Goal: Task Accomplishment & Management: Complete application form

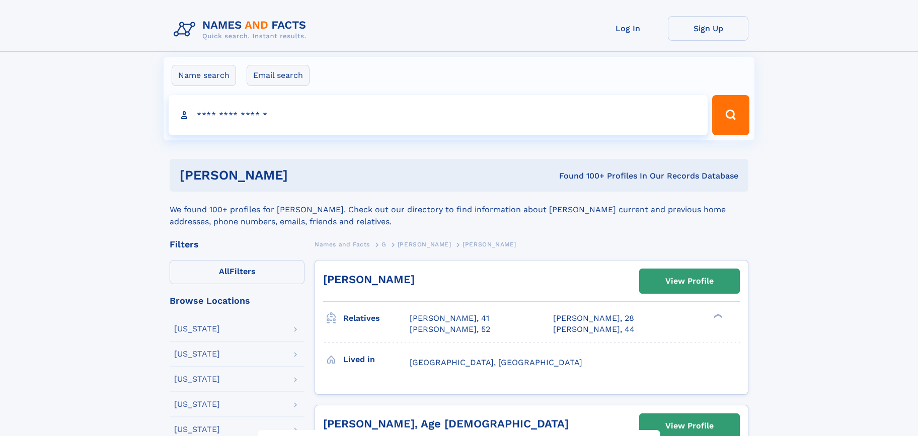
scroll to position [109, 0]
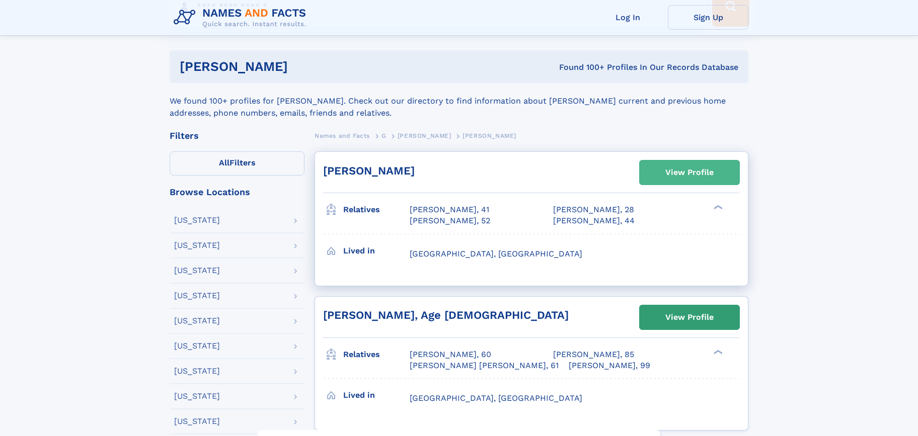
click at [646, 180] on link "View Profile" at bounding box center [690, 173] width 100 height 24
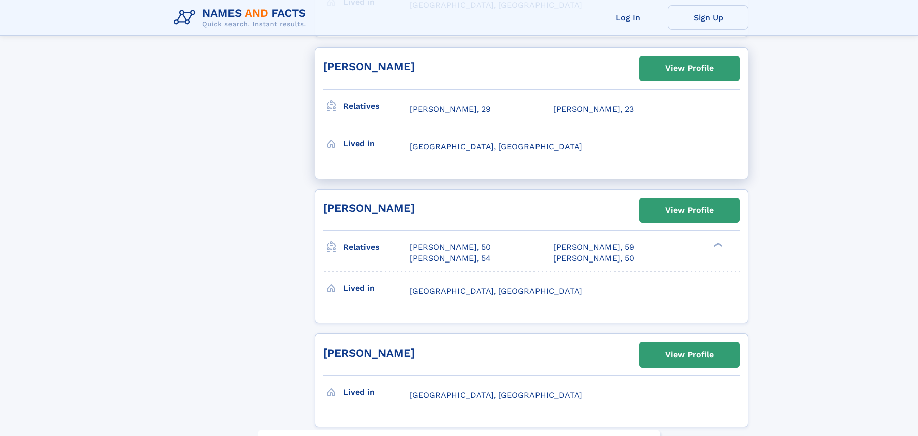
scroll to position [1798, 0]
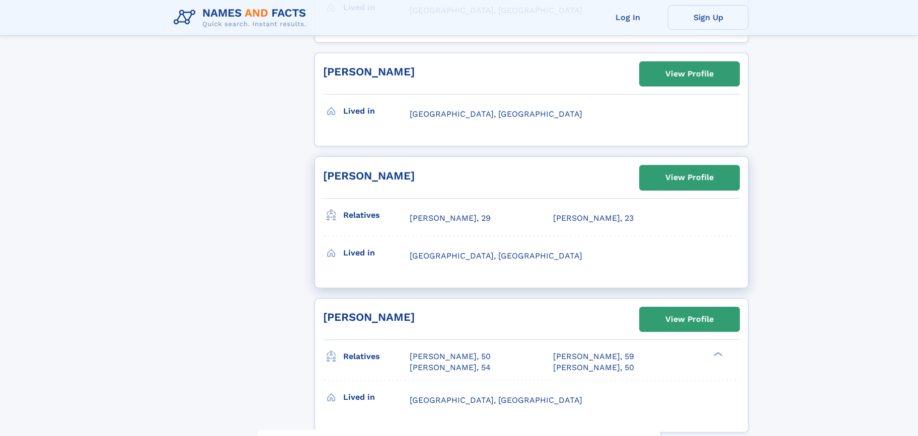
click at [360, 170] on h2 "[PERSON_NAME]" at bounding box center [369, 176] width 92 height 13
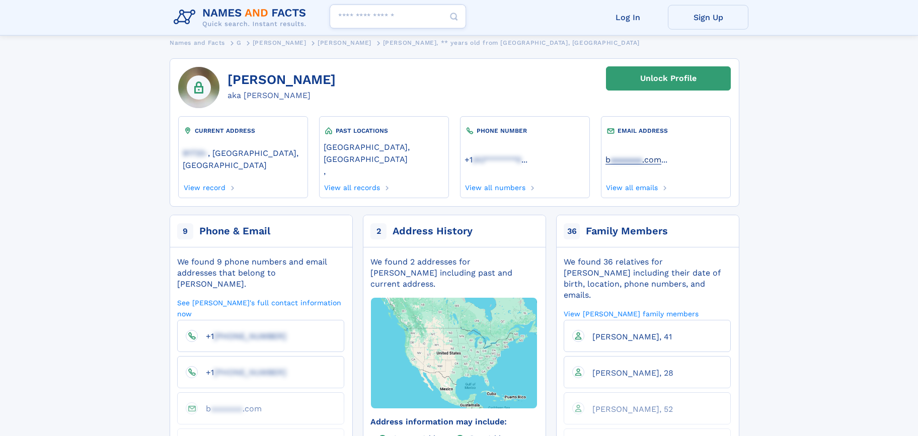
scroll to position [54, 0]
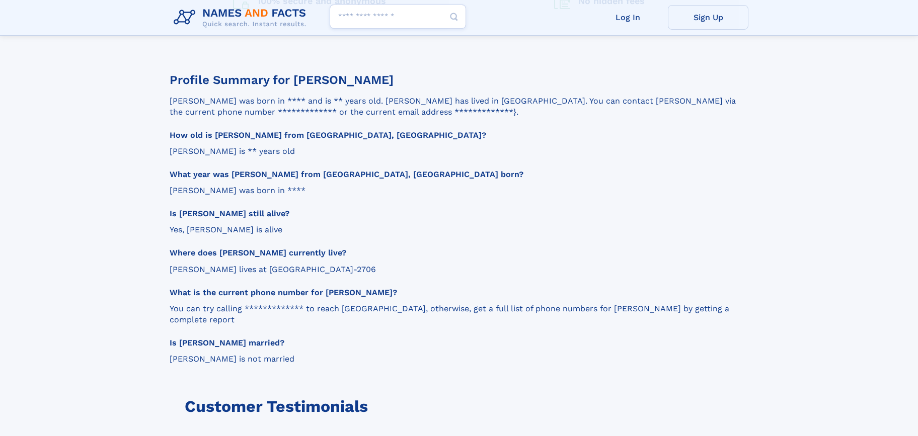
scroll to position [1362, 0]
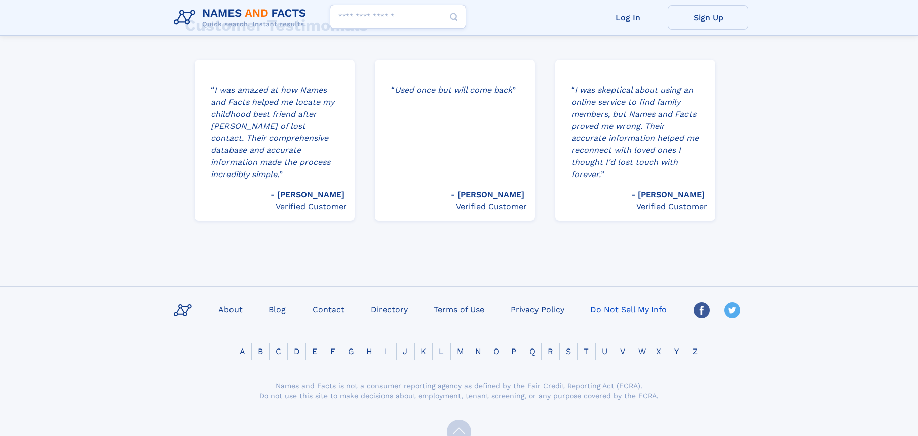
drag, startPoint x: 578, startPoint y: 286, endPoint x: 606, endPoint y: 291, distance: 28.6
click at [593, 302] on ul "About Blog Contact Directory Terms of Use Privacy Policy Do Not Sell My Info" at bounding box center [459, 310] width 579 height 17
click at [607, 302] on link "Do Not Sell My Info" at bounding box center [628, 309] width 85 height 15
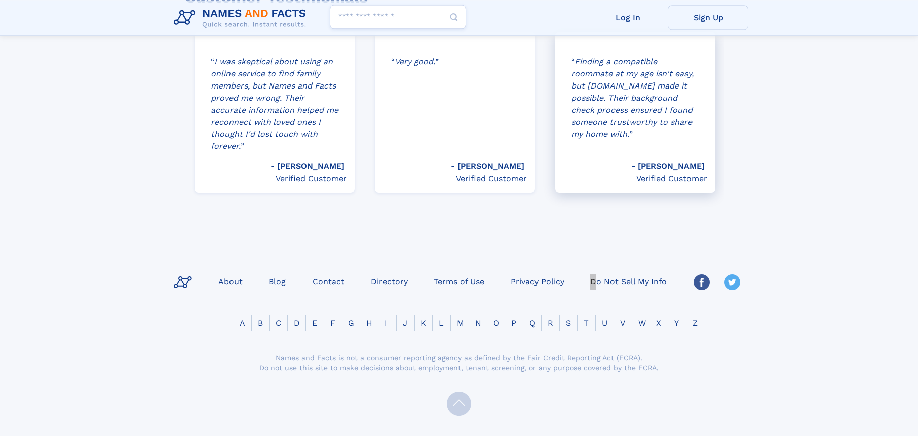
scroll to position [1394, 0]
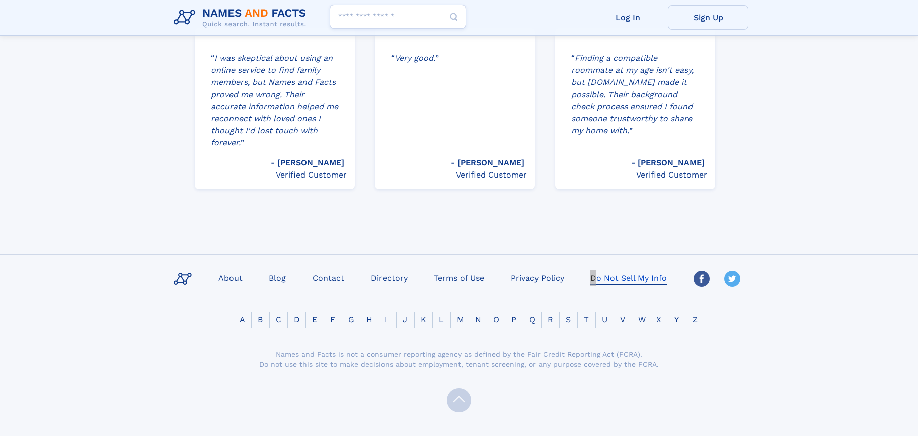
click at [606, 270] on link "Do Not Sell My Info" at bounding box center [628, 277] width 85 height 15
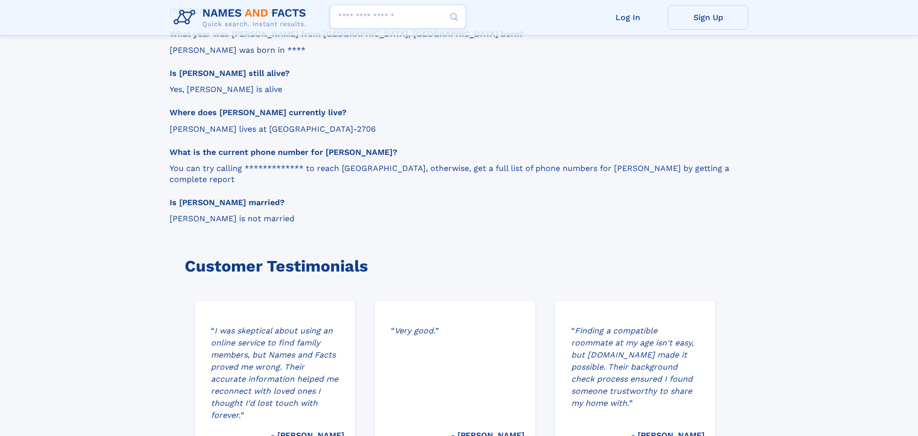
scroll to position [1114, 0]
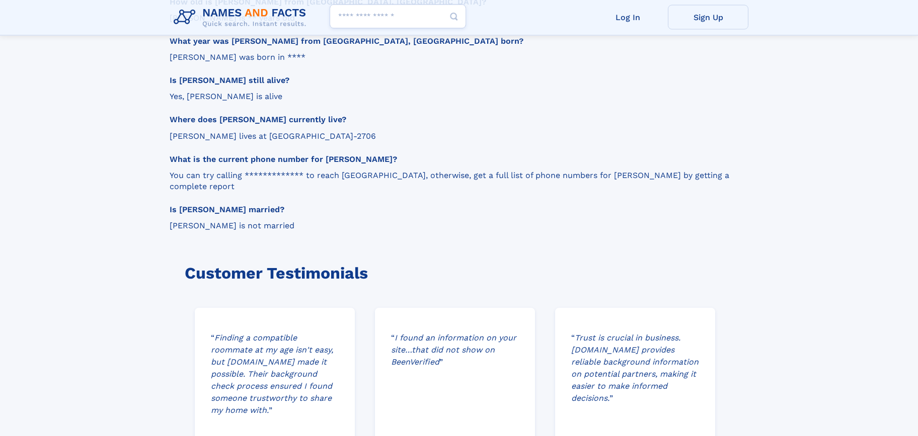
drag, startPoint x: 83, startPoint y: 148, endPoint x: 74, endPoint y: 98, distance: 51.0
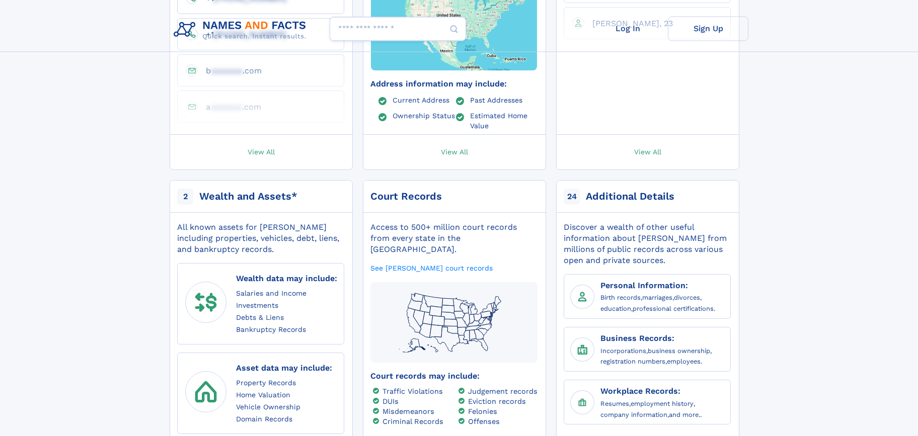
scroll to position [0, 0]
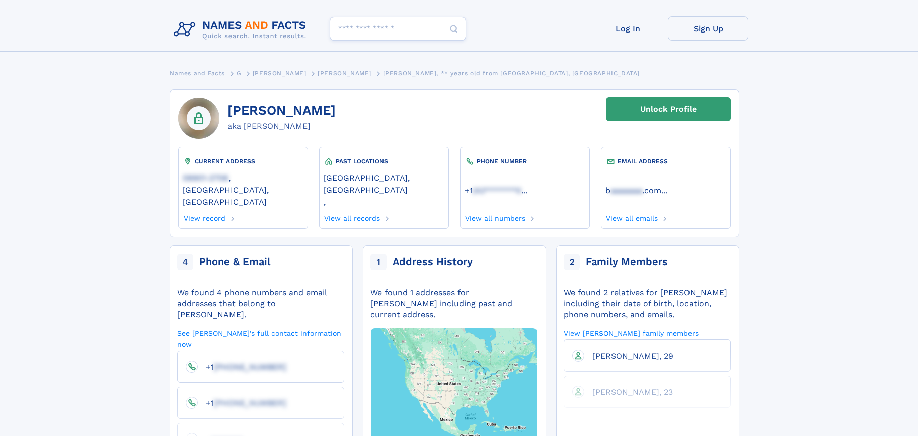
drag, startPoint x: 118, startPoint y: 186, endPoint x: 27, endPoint y: 29, distance: 181.3
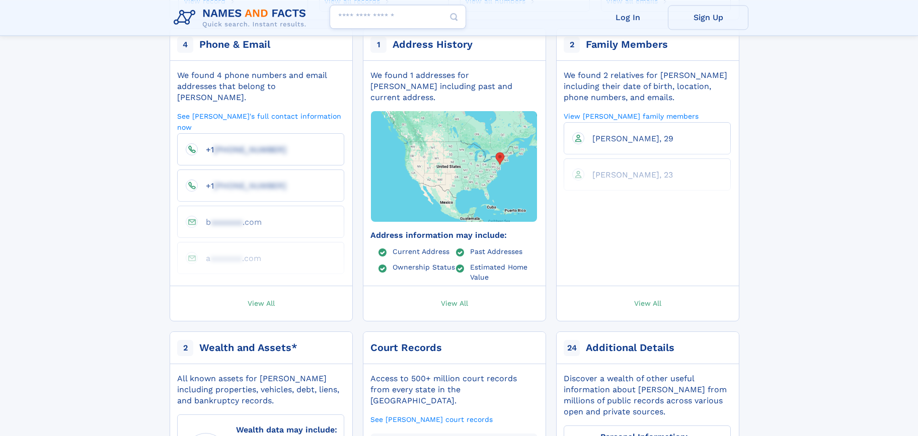
scroll to position [218, 0]
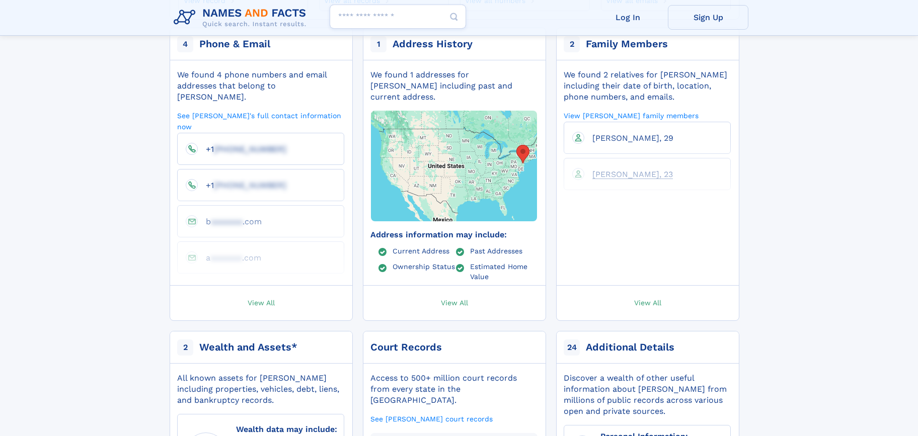
click at [617, 170] on span "[PERSON_NAME], 23" at bounding box center [632, 175] width 81 height 10
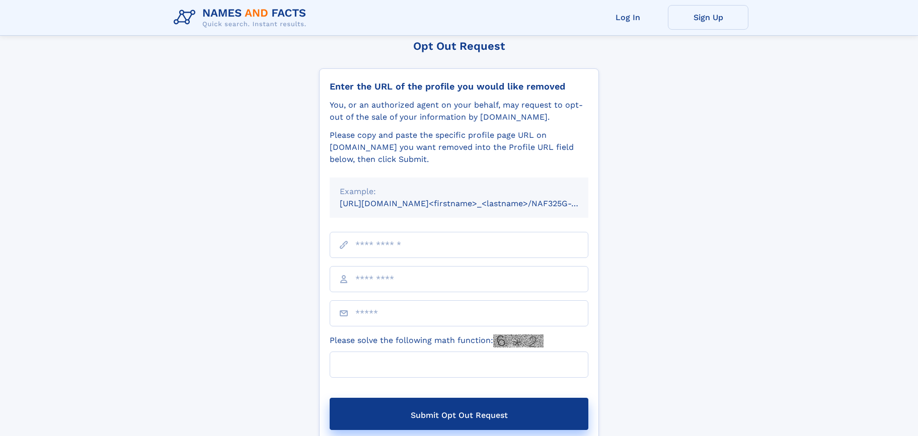
scroll to position [54, 0]
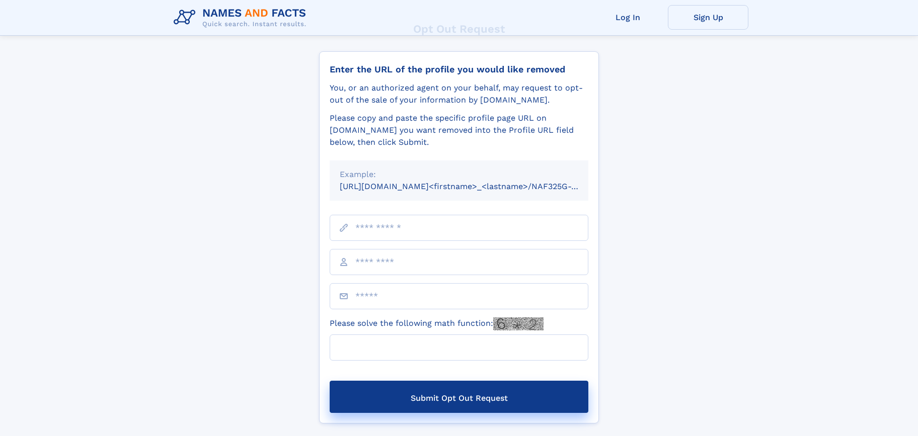
click at [437, 229] on input "text" at bounding box center [459, 228] width 259 height 26
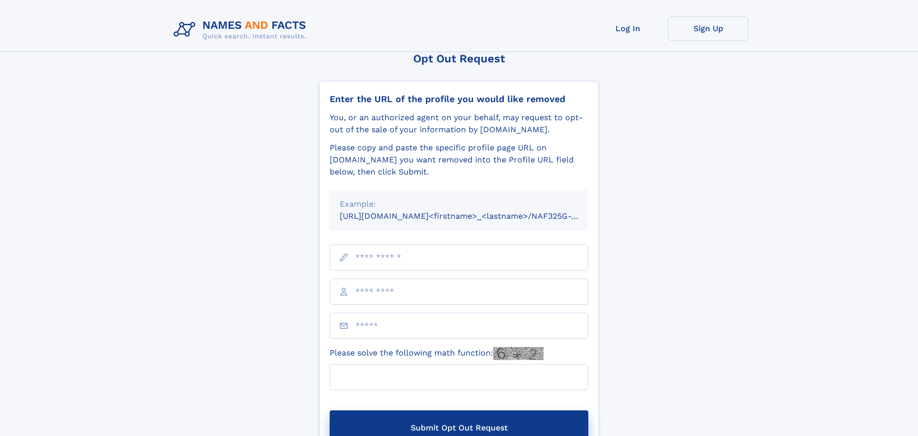
scroll to position [0, 0]
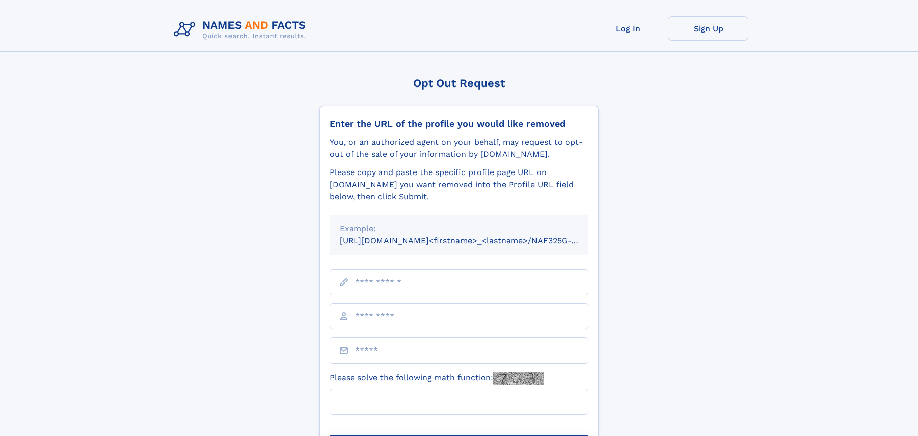
drag, startPoint x: 0, startPoint y: 0, endPoint x: 483, endPoint y: 295, distance: 566.0
click at [487, 309] on input "text" at bounding box center [459, 316] width 259 height 26
click at [483, 293] on input "text" at bounding box center [459, 282] width 259 height 26
paste input "**********"
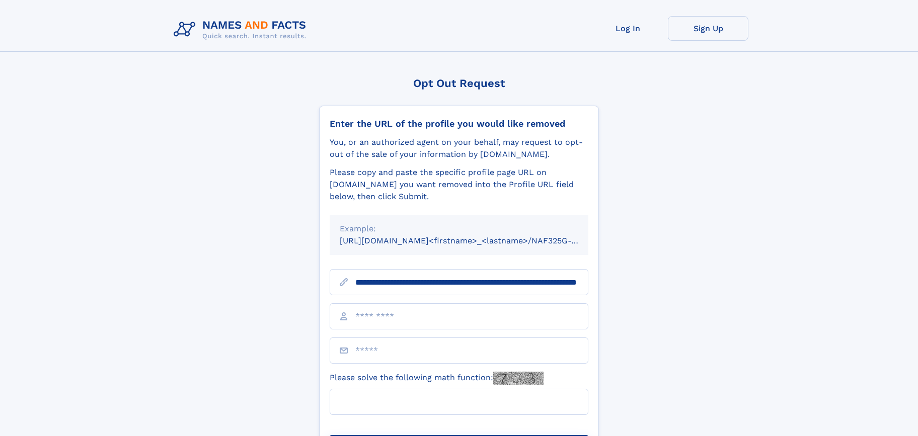
type input "**********"
click at [474, 322] on input "text" at bounding box center [459, 316] width 259 height 26
type input "**********"
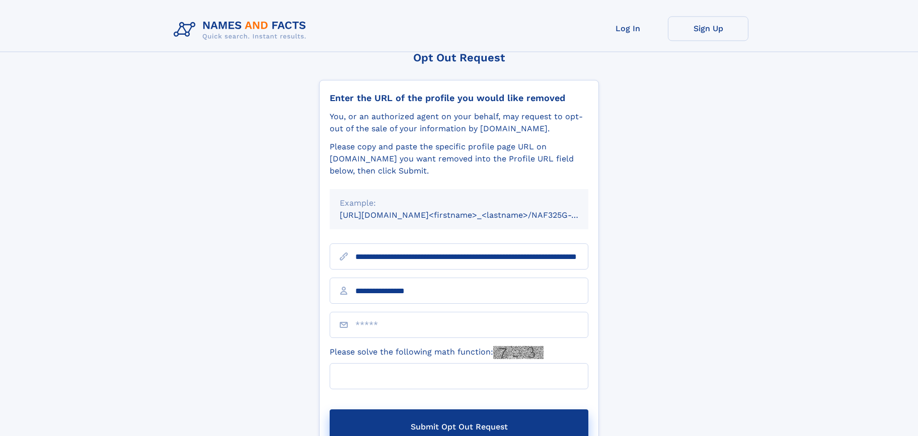
scroll to position [54, 0]
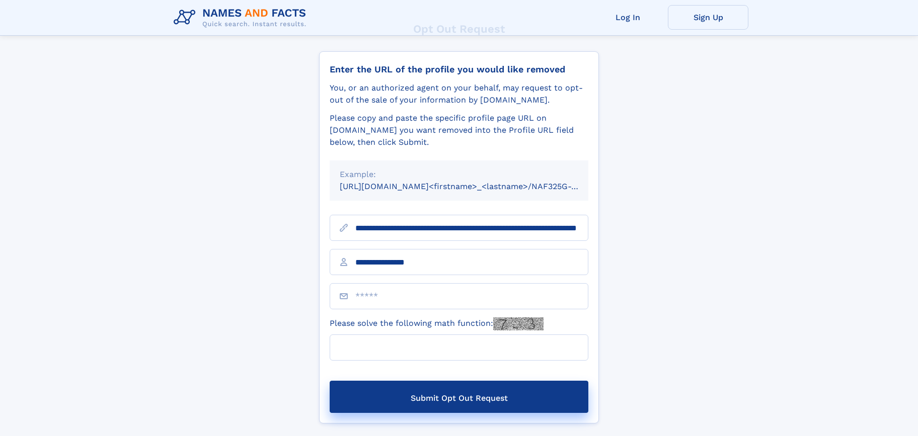
type input "*"
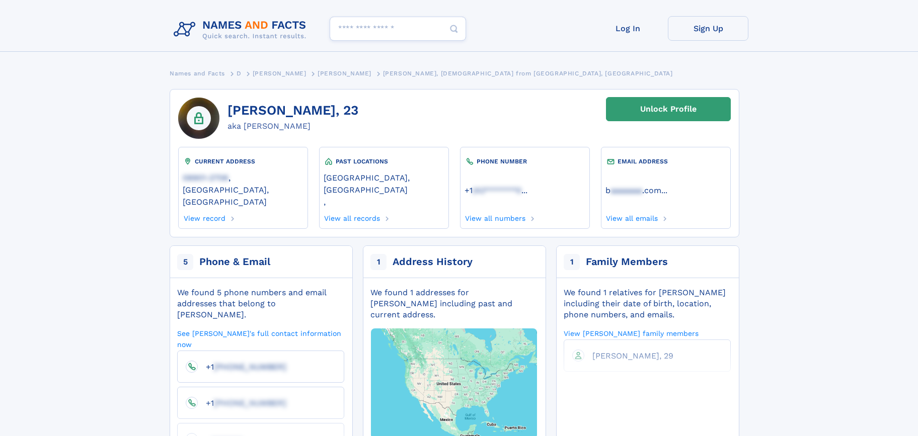
click at [615, 340] on li "[PERSON_NAME], 29" at bounding box center [647, 356] width 167 height 32
click at [614, 351] on span "[PERSON_NAME], 29" at bounding box center [632, 356] width 81 height 10
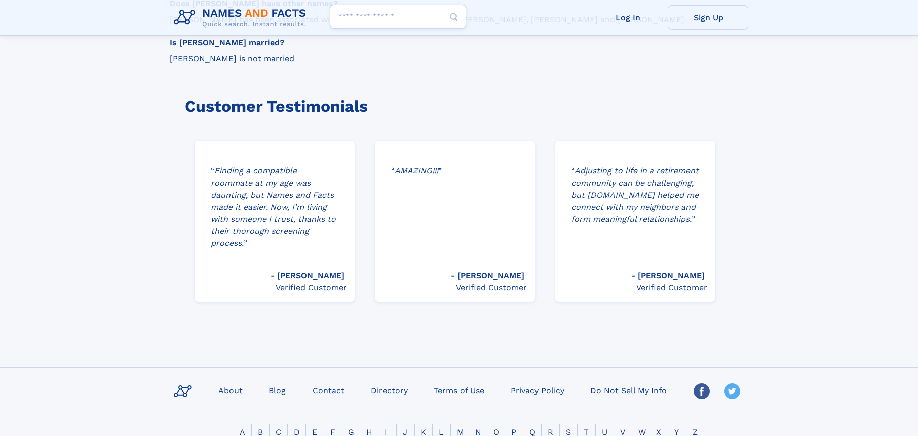
scroll to position [1362, 0]
